Goal: Use online tool/utility: Utilize a website feature to perform a specific function

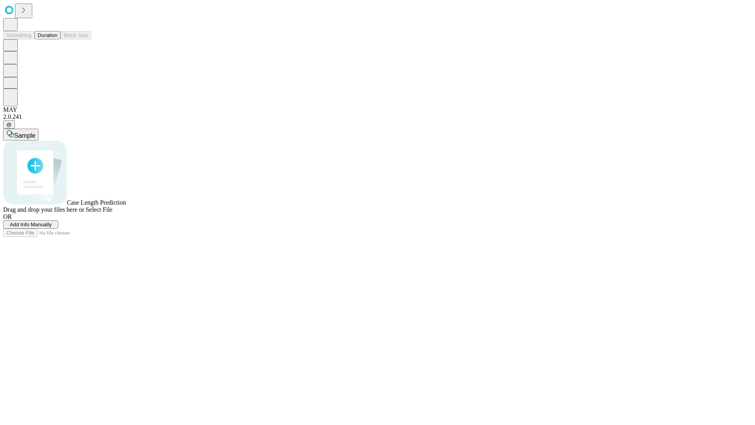
click at [57, 39] on button "Duration" at bounding box center [48, 35] width 26 height 8
click at [52, 227] on span "Add Info Manually" at bounding box center [31, 224] width 42 height 6
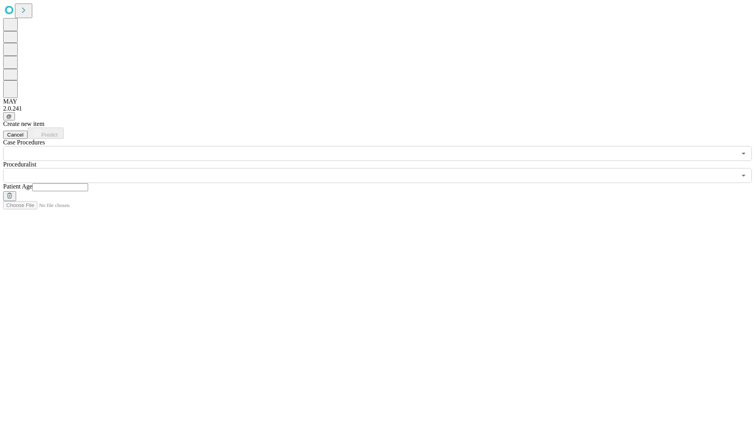
click at [88, 183] on input "text" at bounding box center [60, 187] width 56 height 8
type input "**"
click at [383, 168] on input "text" at bounding box center [370, 175] width 734 height 15
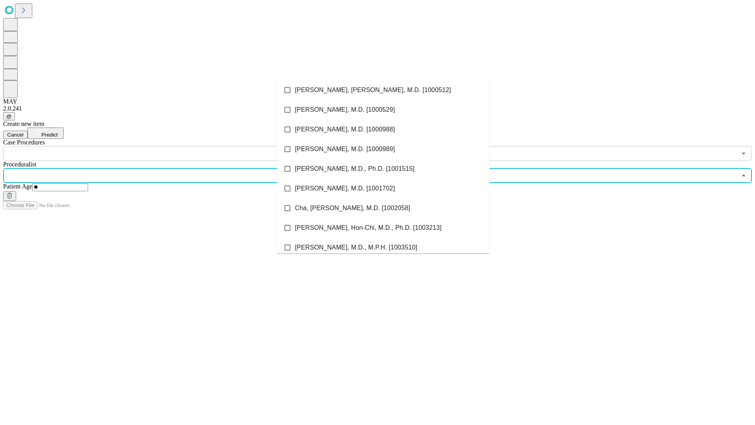
click at [383, 90] on li "[PERSON_NAME], [PERSON_NAME], M.D. [1000512]" at bounding box center [383, 90] width 212 height 20
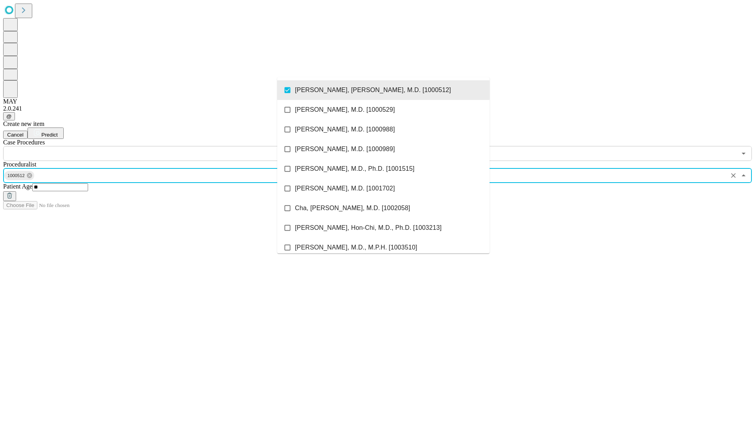
click at [165, 146] on input "text" at bounding box center [370, 153] width 734 height 15
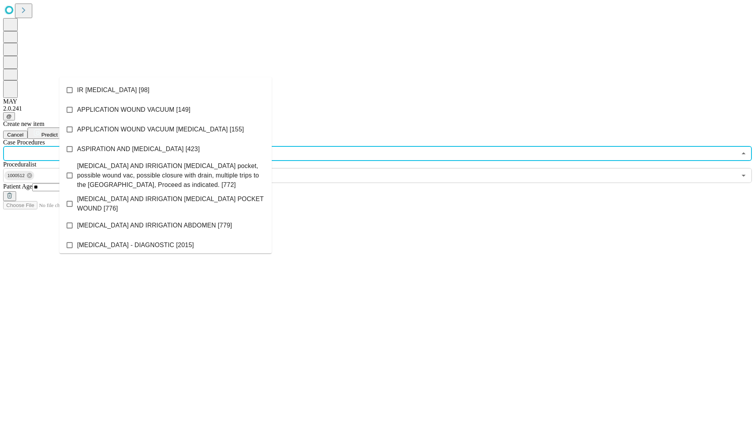
click at [166, 90] on li "IR [MEDICAL_DATA] [98]" at bounding box center [165, 90] width 212 height 20
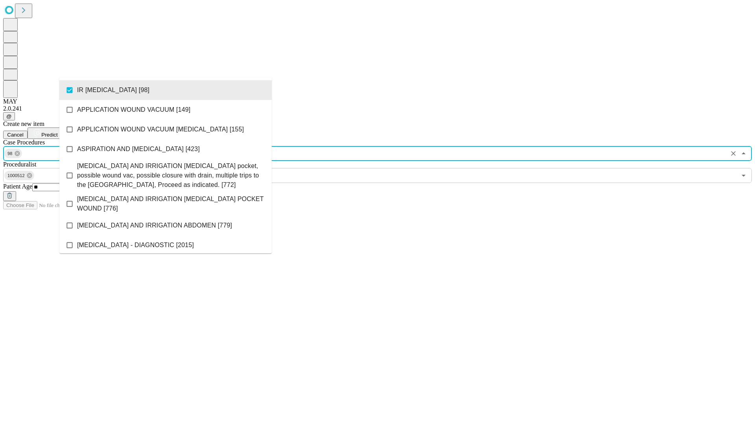
click at [57, 132] on span "Predict" at bounding box center [49, 135] width 16 height 6
